Goal: Information Seeking & Learning: Learn about a topic

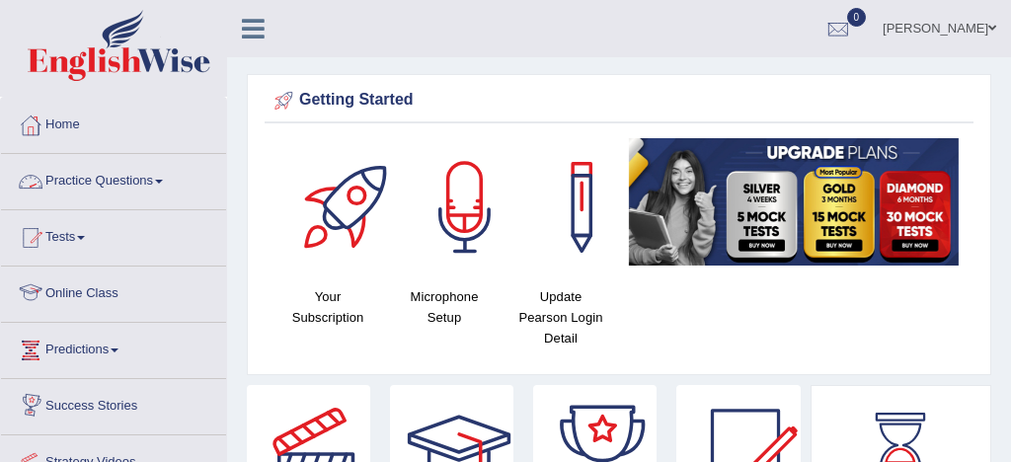
click at [133, 184] on link "Practice Questions" at bounding box center [113, 178] width 225 height 49
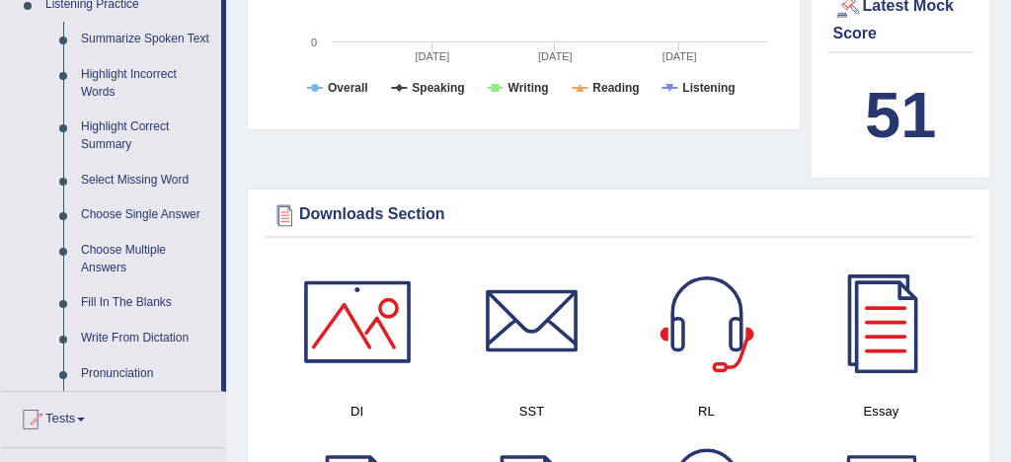
scroll to position [882, 0]
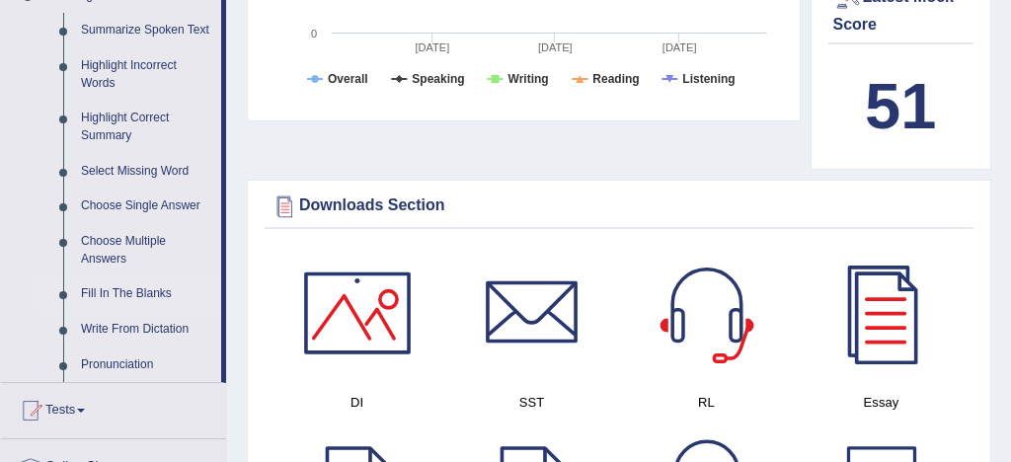
click at [125, 312] on link "Fill In The Blanks" at bounding box center [146, 295] width 149 height 36
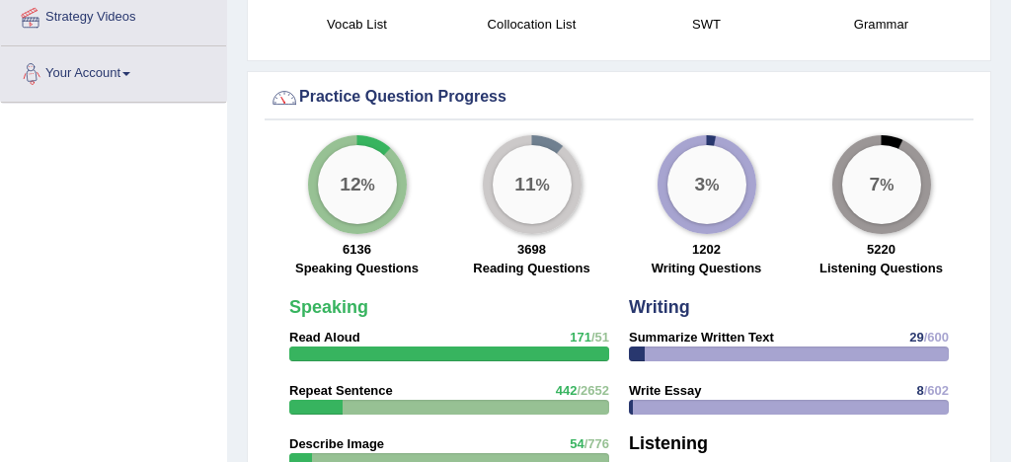
scroll to position [1074, 0]
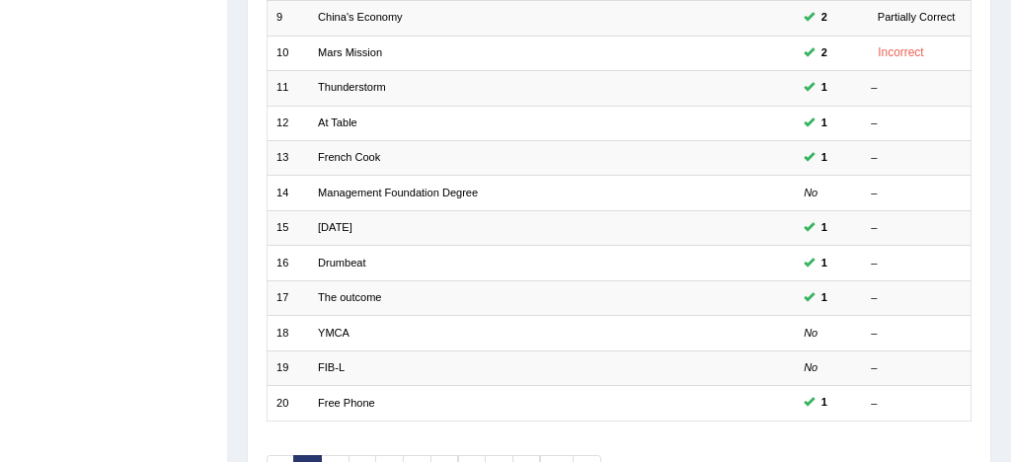
scroll to position [675, 0]
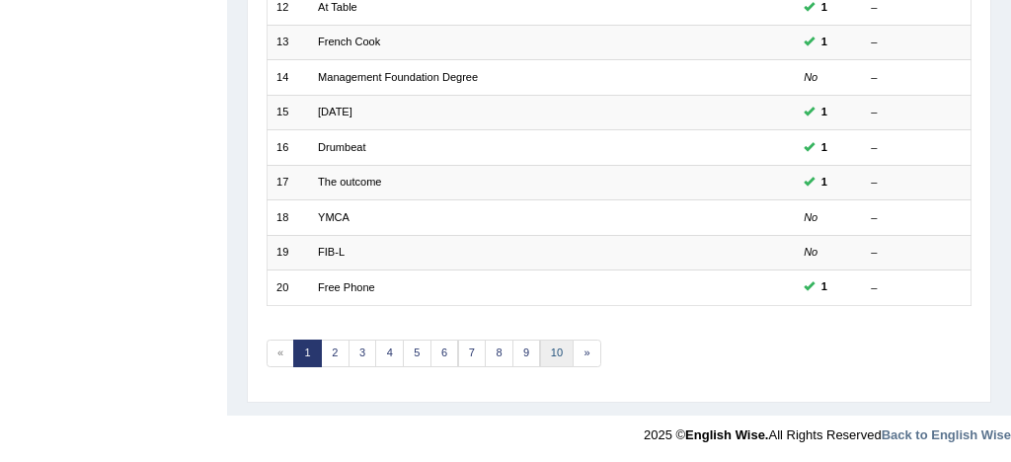
click at [555, 352] on link "10" at bounding box center [557, 354] width 35 height 28
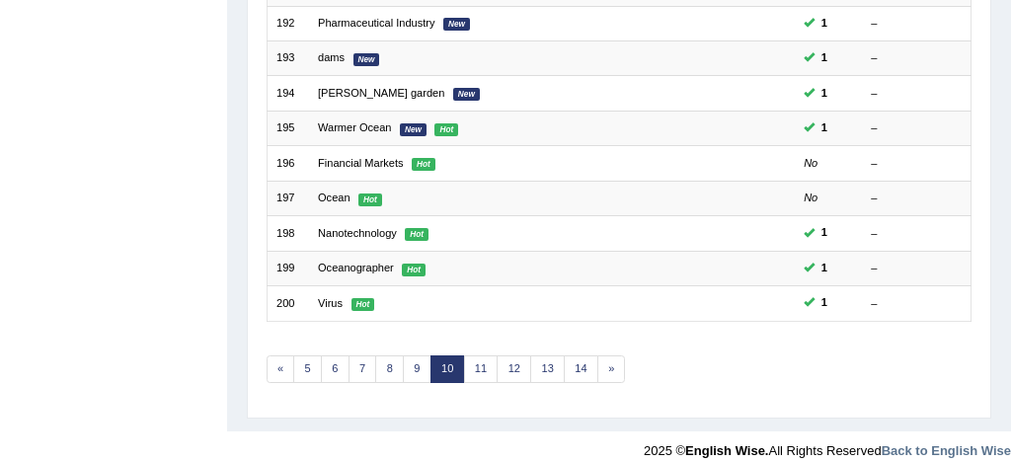
scroll to position [675, 0]
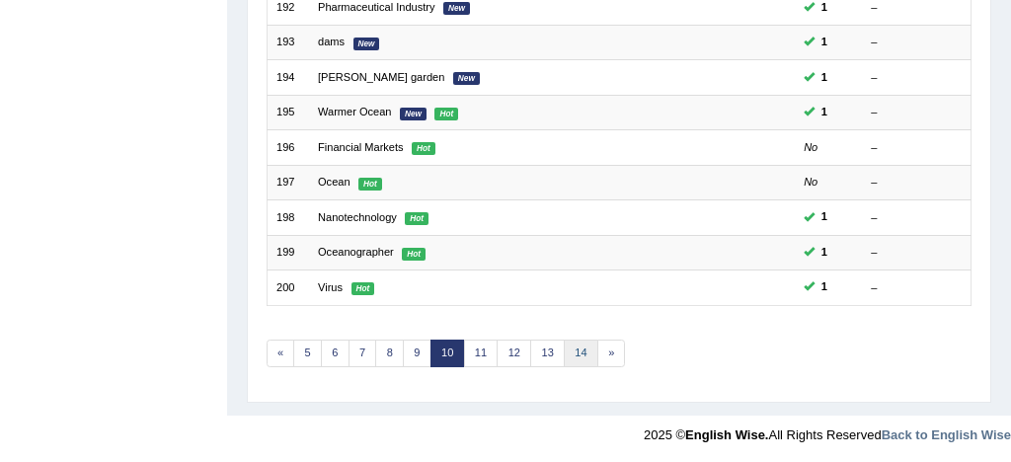
click at [581, 350] on link "14" at bounding box center [581, 354] width 35 height 28
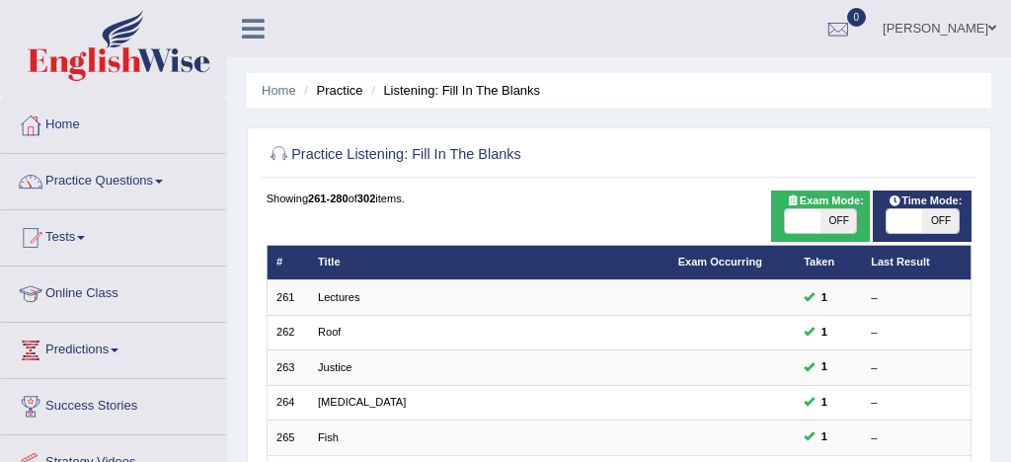
scroll to position [675, 0]
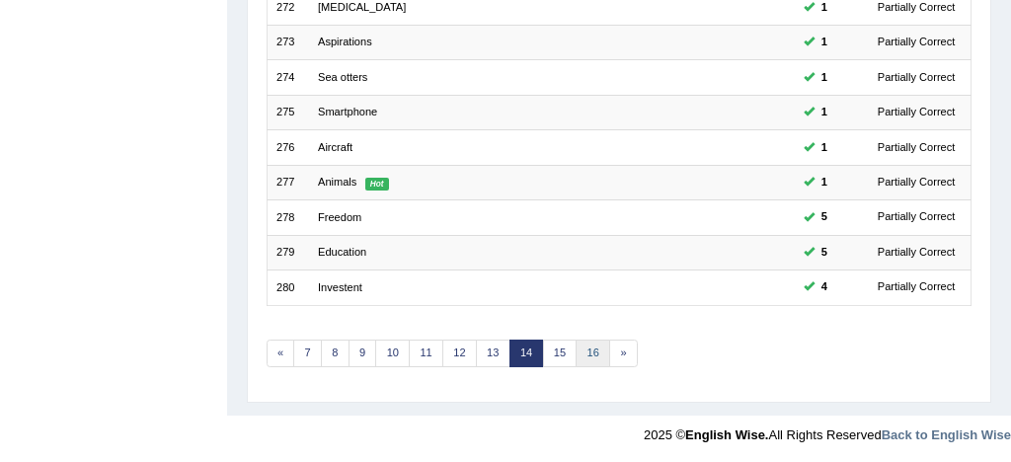
click at [586, 351] on link "16" at bounding box center [593, 354] width 35 height 28
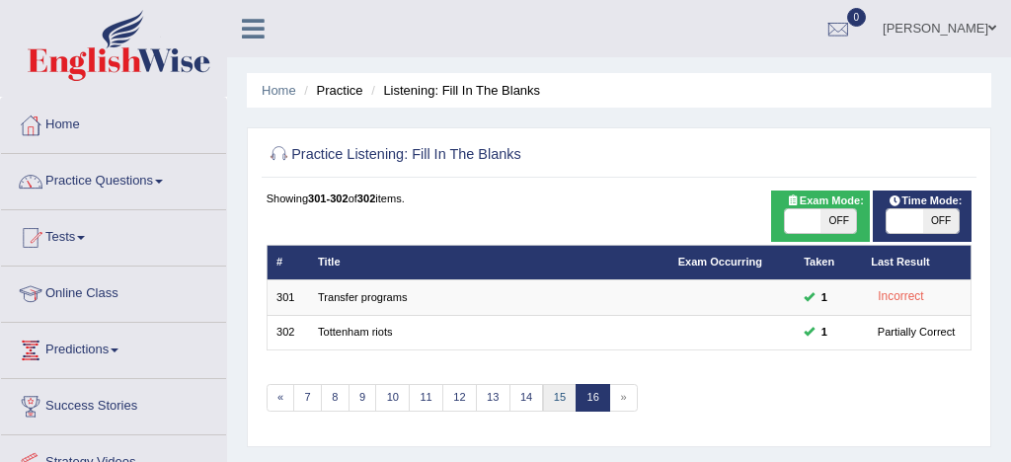
click at [559, 400] on link "15" at bounding box center [560, 398] width 35 height 28
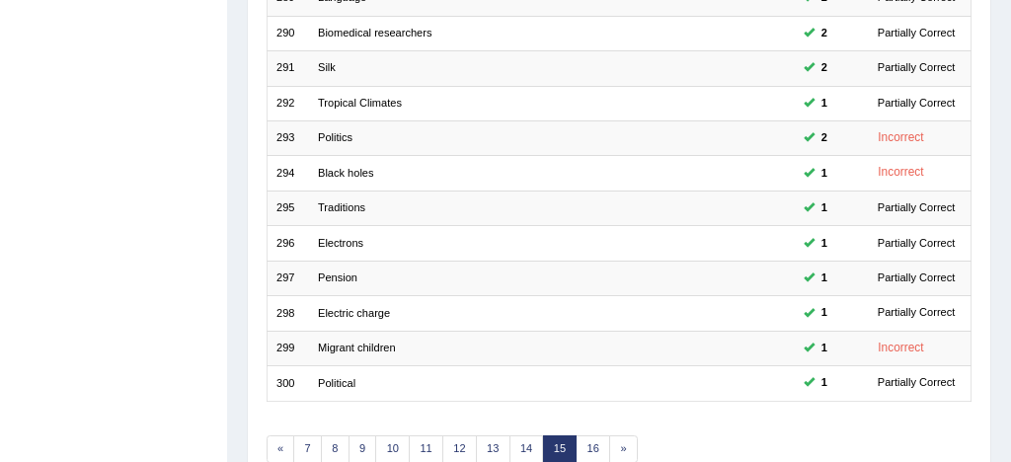
scroll to position [573, 0]
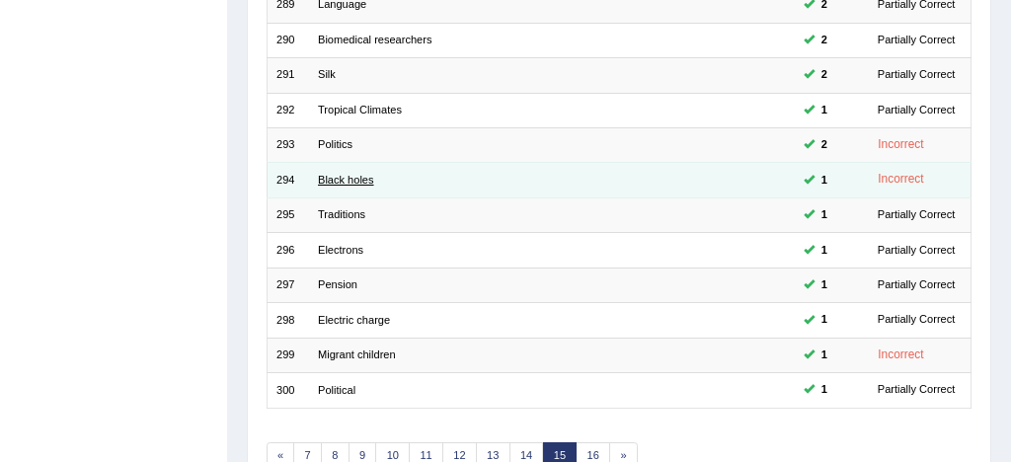
click at [341, 179] on link "Black holes" at bounding box center [346, 180] width 56 height 12
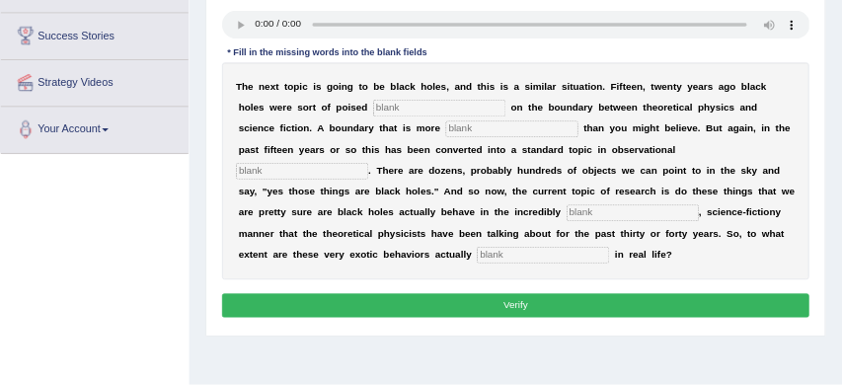
scroll to position [363, 0]
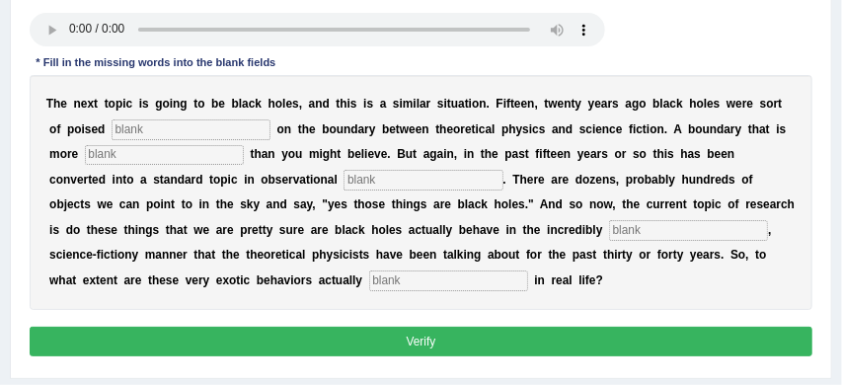
click at [369, 275] on input "text" at bounding box center [448, 281] width 159 height 20
type input "manufasting"
click at [158, 156] on input "text" at bounding box center [164, 155] width 159 height 20
type input "poised"
click at [609, 229] on input "text" at bounding box center [688, 230] width 159 height 20
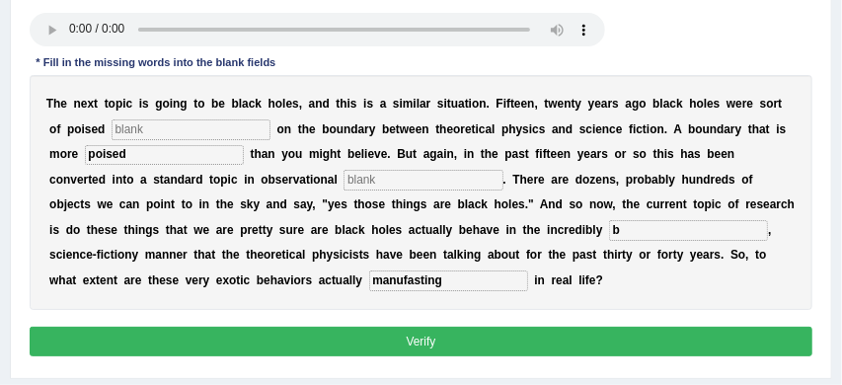
type input "b"
click at [199, 129] on input "text" at bounding box center [191, 129] width 159 height 20
type input "carried"
click at [425, 336] on button "Verify" at bounding box center [422, 341] width 784 height 29
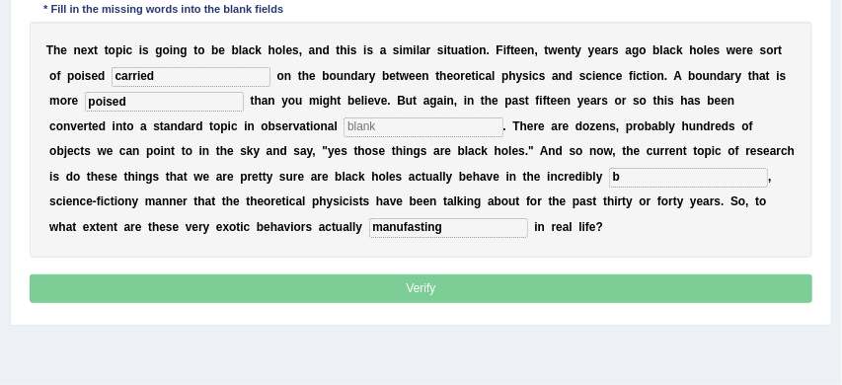
scroll to position [310, 0]
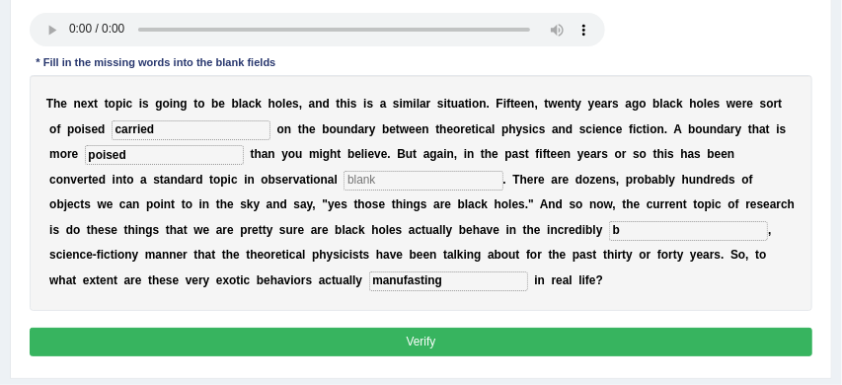
click at [349, 171] on input "text" at bounding box center [423, 181] width 159 height 20
type input "a"
click at [468, 343] on button "Verify" at bounding box center [422, 342] width 784 height 29
